Goal: Task Accomplishment & Management: Use online tool/utility

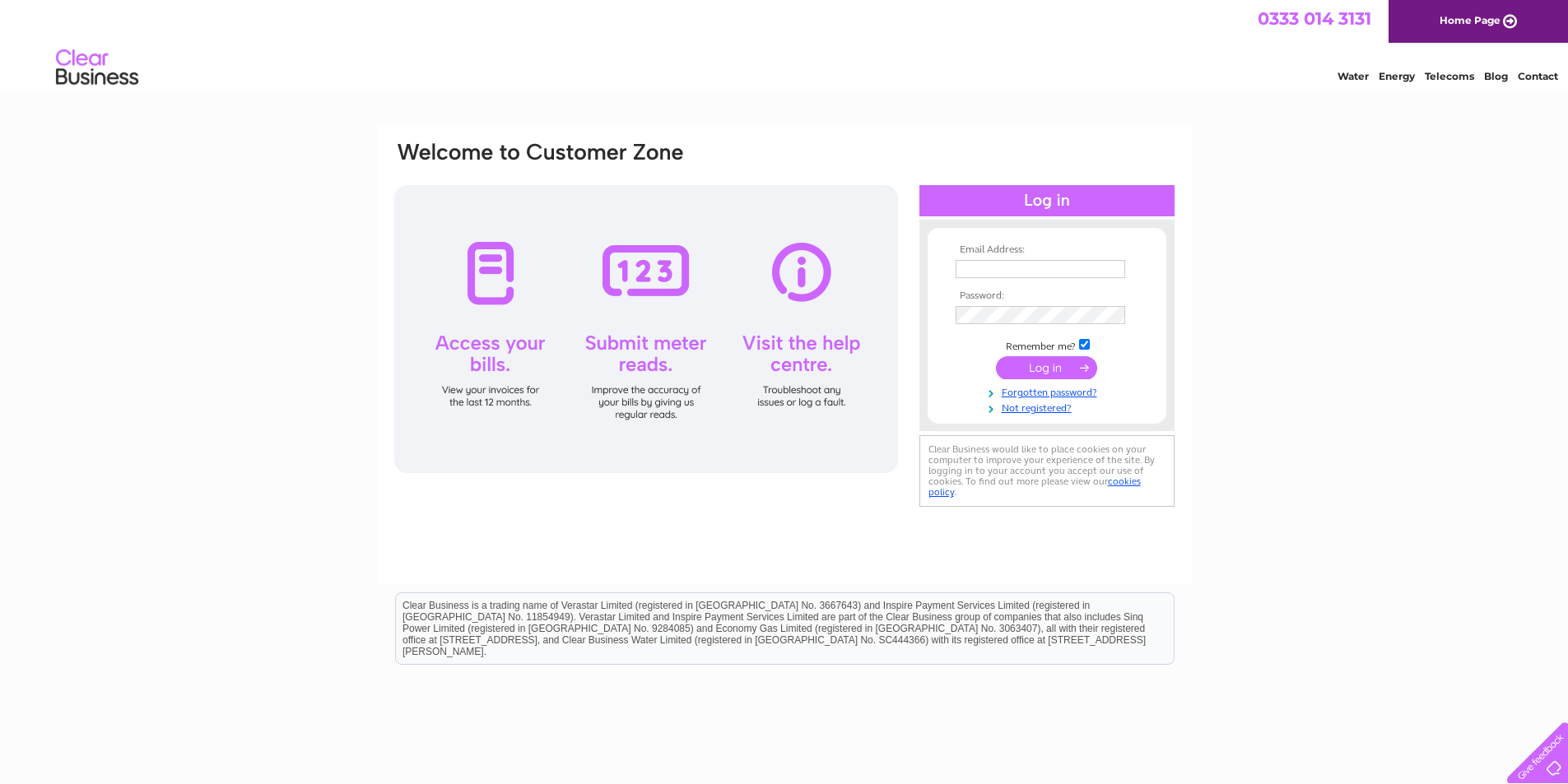
type input "info@murray-properties.co.uk"
click at [962, 357] on td at bounding box center [1047, 368] width 191 height 31
click at [1027, 368] on input "submit" at bounding box center [1047, 368] width 101 height 23
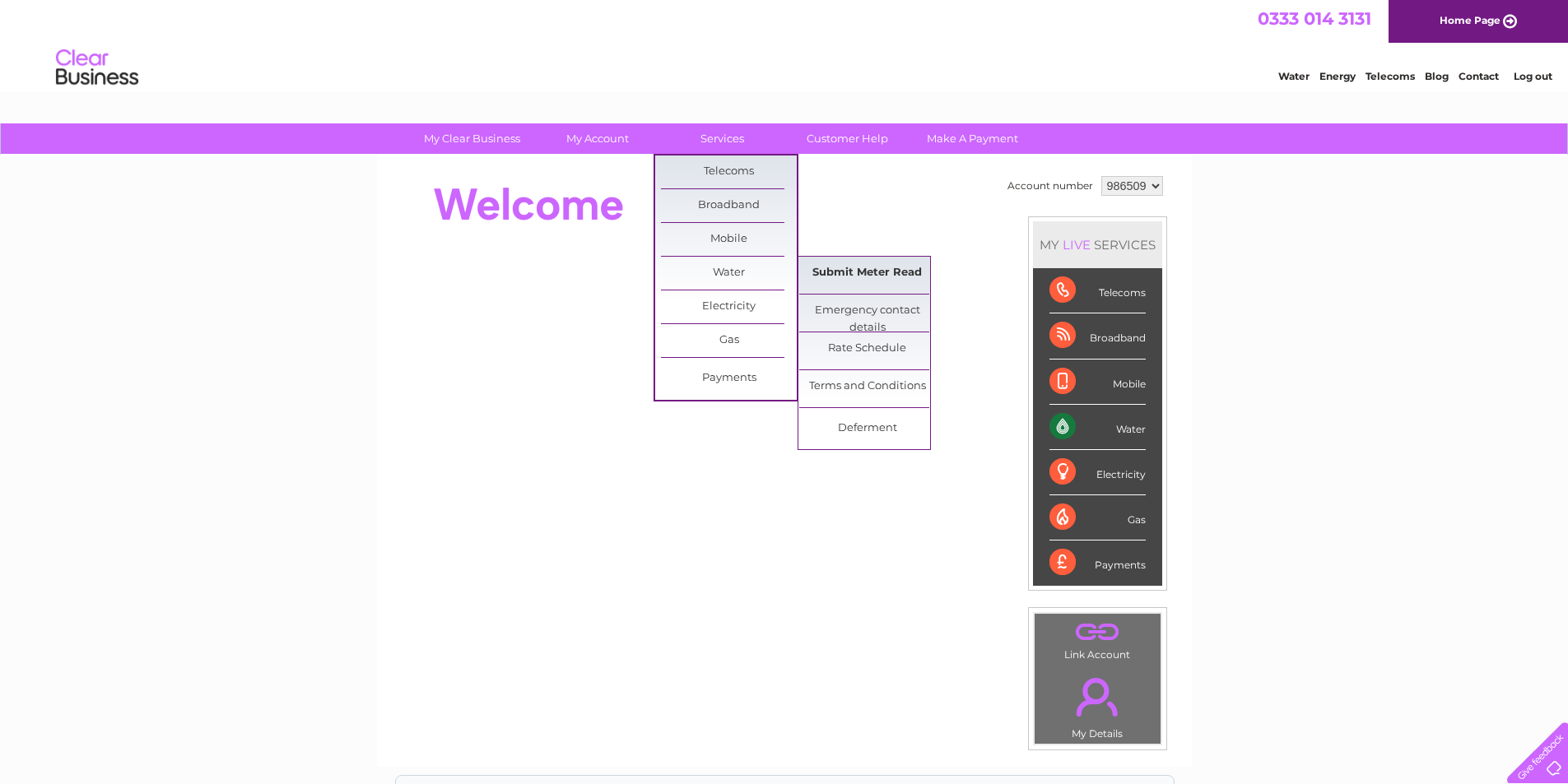
click at [861, 273] on link "Submit Meter Read" at bounding box center [867, 273] width 136 height 33
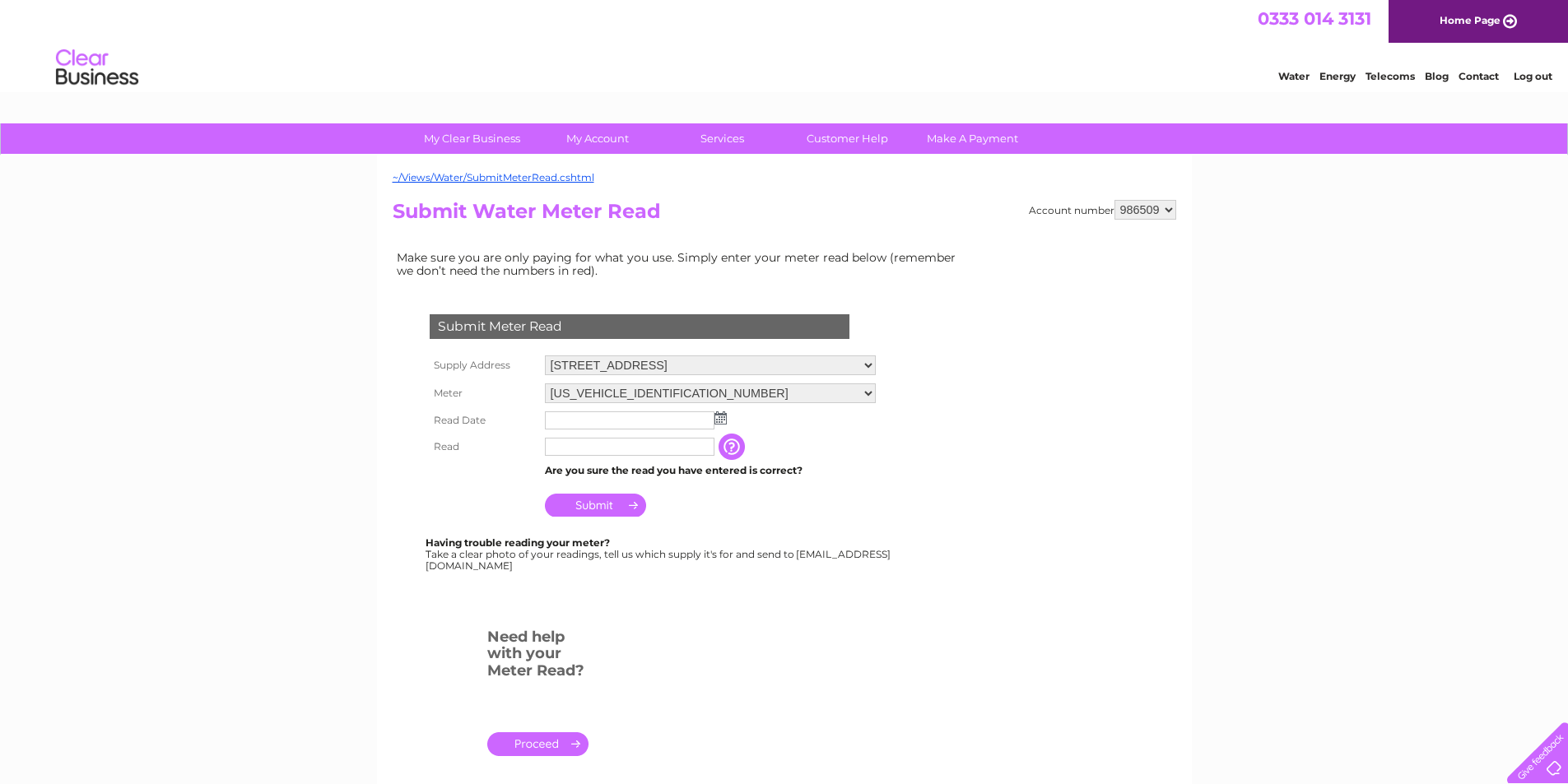
drag, startPoint x: 611, startPoint y: 419, endPoint x: 621, endPoint y: 418, distance: 10.0
click at [611, 419] on input "text" at bounding box center [630, 420] width 170 height 18
click at [729, 422] on td at bounding box center [711, 421] width 339 height 26
click at [724, 420] on img at bounding box center [721, 418] width 12 height 13
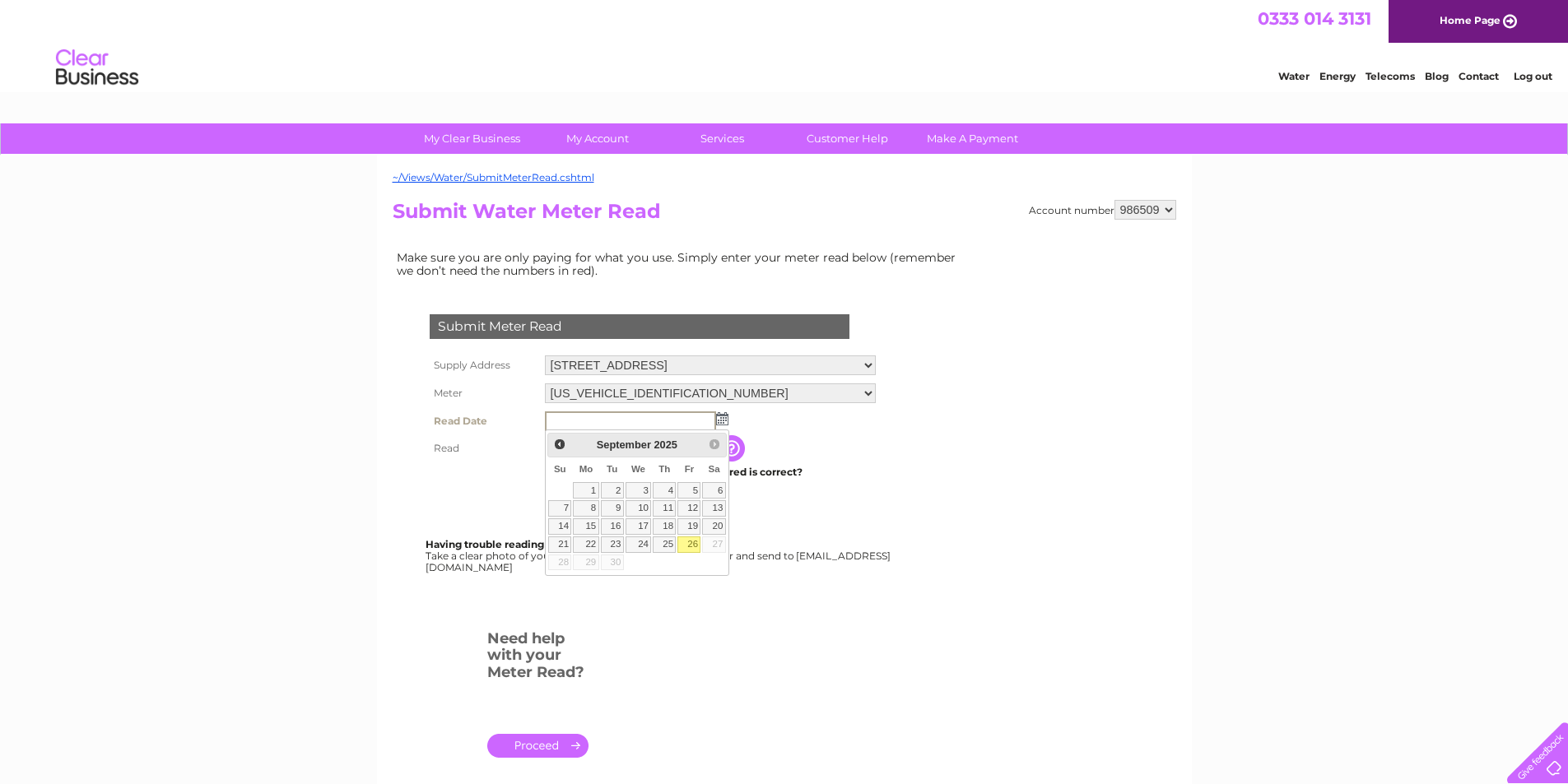
drag, startPoint x: 693, startPoint y: 547, endPoint x: 628, endPoint y: 485, distance: 89.8
click at [691, 546] on link "26" at bounding box center [689, 545] width 23 height 17
type input "[DATE]"
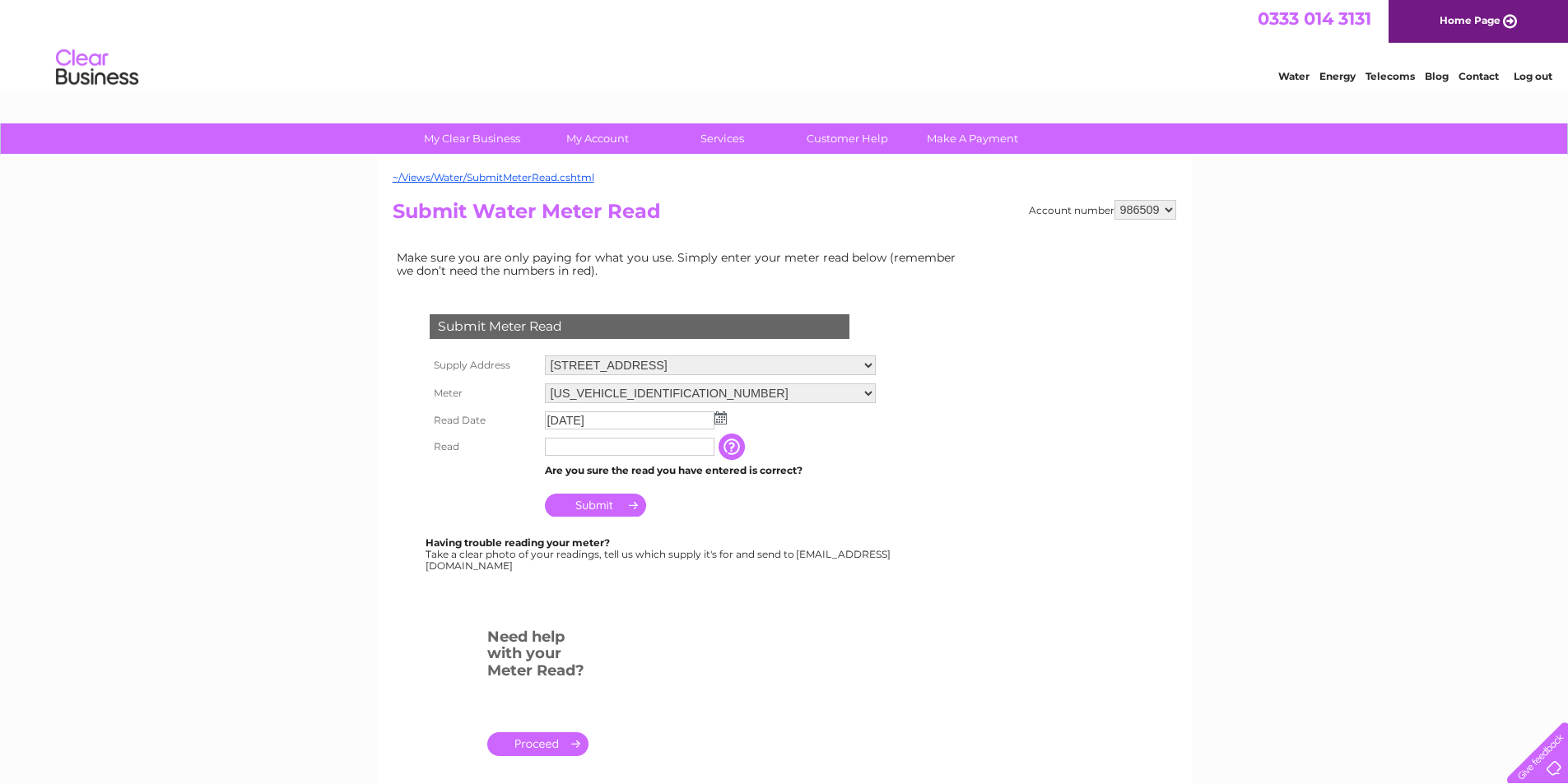
click at [595, 440] on input "text" at bounding box center [630, 447] width 170 height 18
type input "0528"
click at [597, 505] on input "Submit" at bounding box center [596, 507] width 101 height 23
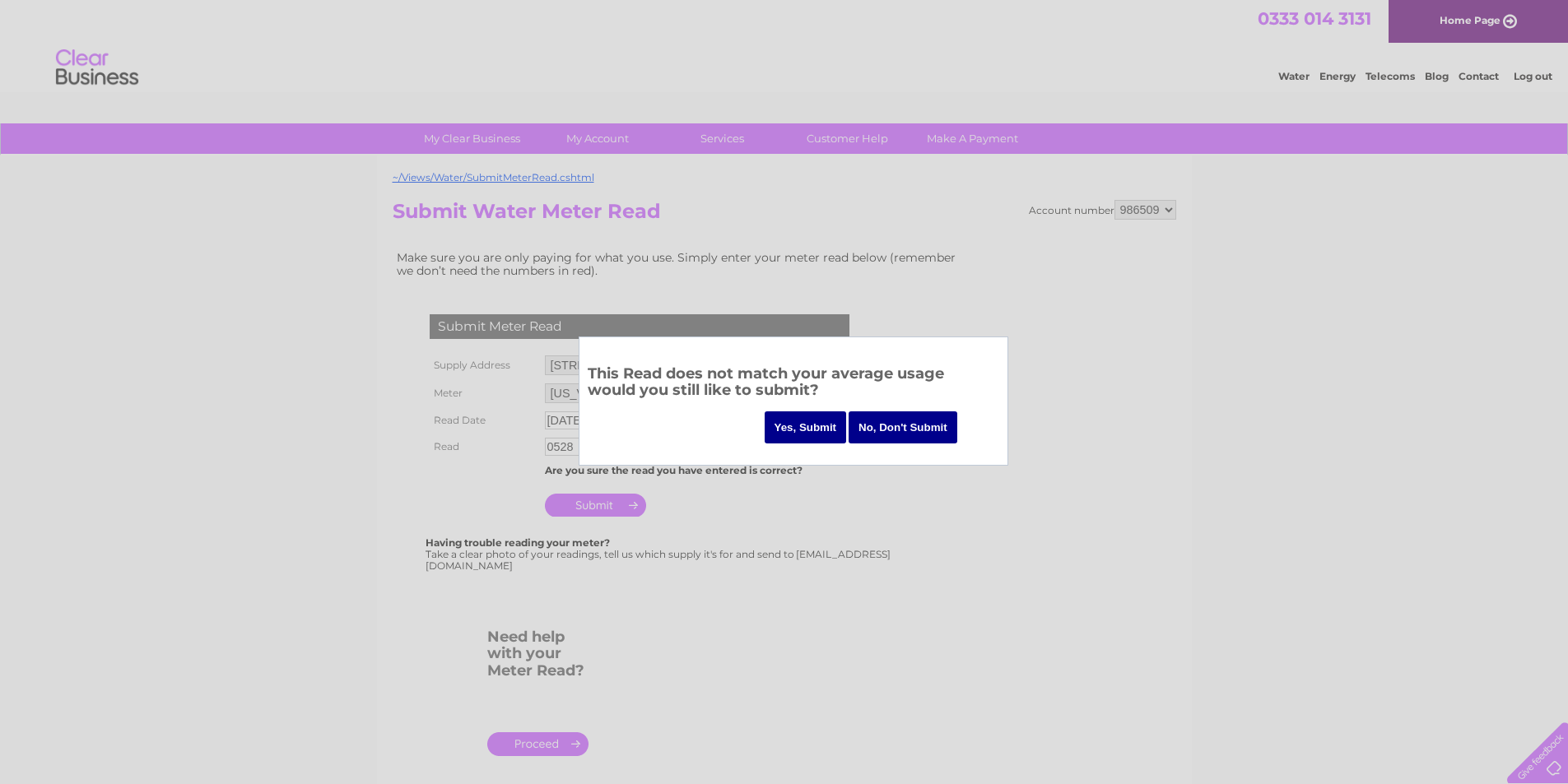
click at [806, 424] on input "Yes, Submit" at bounding box center [805, 427] width 82 height 32
